Goal: Transaction & Acquisition: Subscribe to service/newsletter

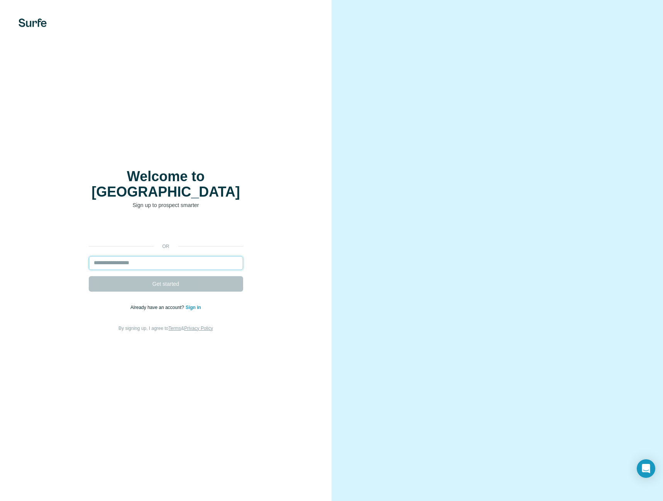
click at [169, 259] on input "email" at bounding box center [166, 263] width 154 height 14
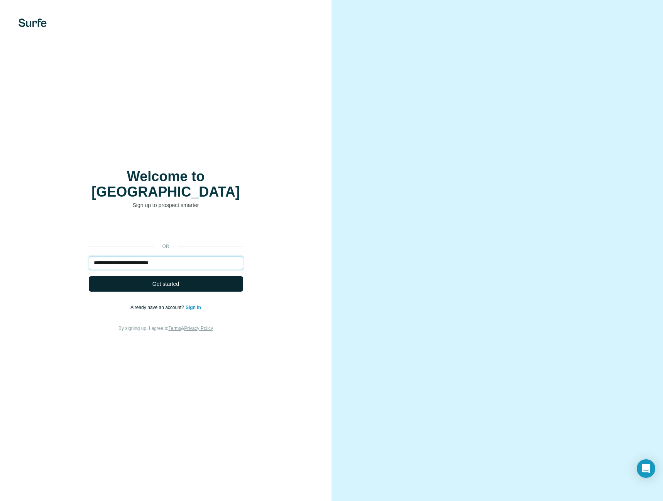
type input "**********"
click at [173, 280] on span "Get started" at bounding box center [166, 284] width 27 height 8
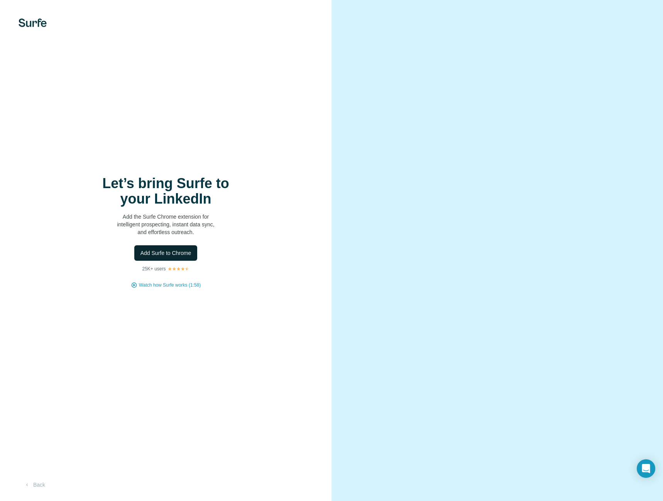
click at [168, 256] on span "Add Surfe to Chrome" at bounding box center [166, 253] width 51 height 8
